Goal: Navigation & Orientation: Go to known website

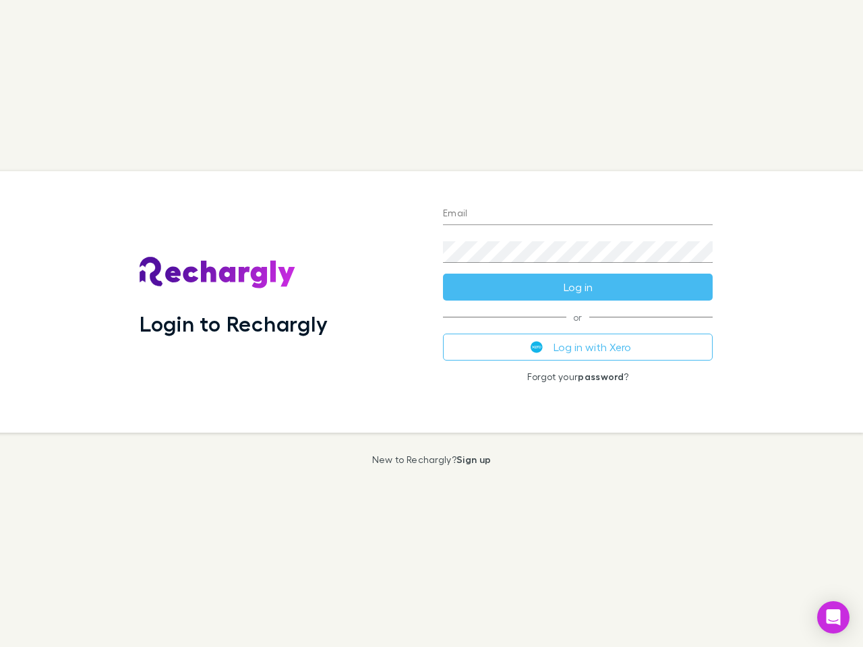
click at [431, 323] on div "Login to Rechargly" at bounding box center [280, 301] width 303 height 261
click at [578, 214] on input "Email" at bounding box center [578, 215] width 270 height 22
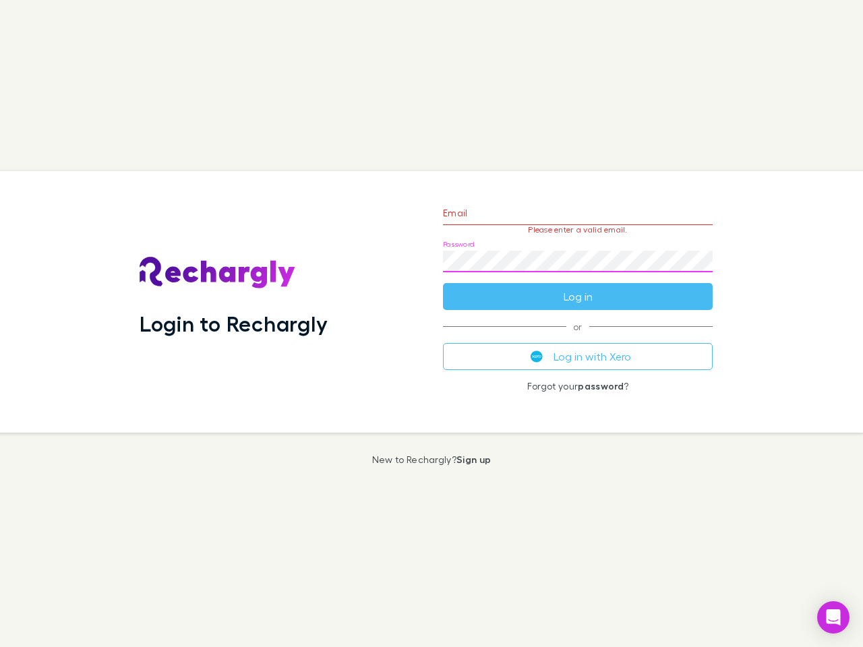
click at [578, 287] on form "Email Please enter a valid email. Password Log in" at bounding box center [578, 251] width 270 height 117
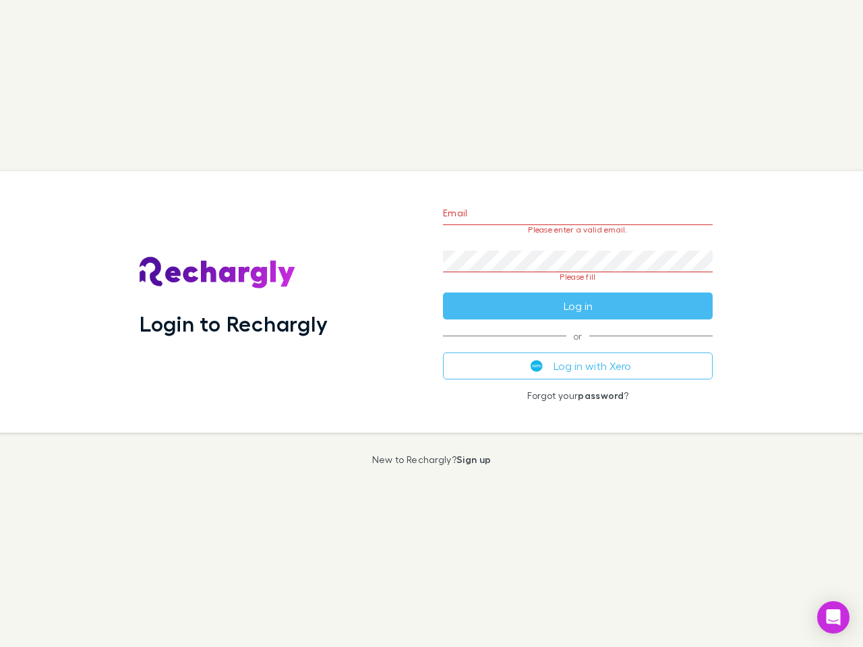
click at [578, 347] on div "Email Please enter a valid email. Password Please fill Log in or Log in with Xe…" at bounding box center [577, 301] width 291 height 261
click at [833, 617] on icon "Open Intercom Messenger" at bounding box center [833, 617] width 14 height 16
